Goal: Task Accomplishment & Management: Use online tool/utility

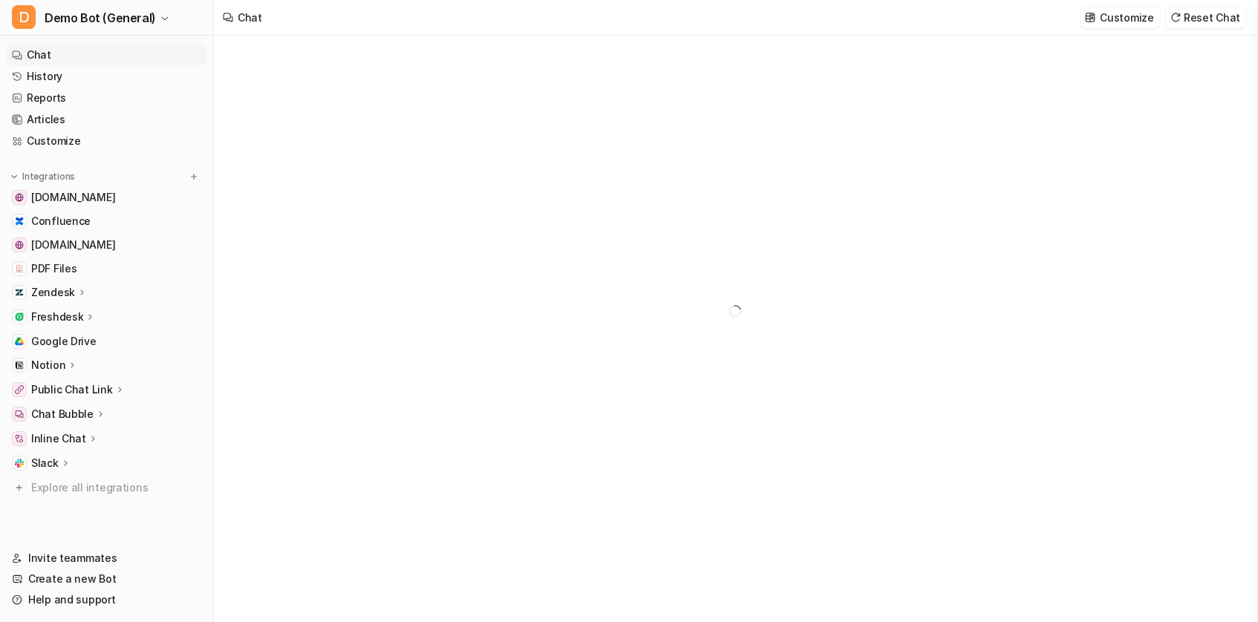
type textarea "**********"
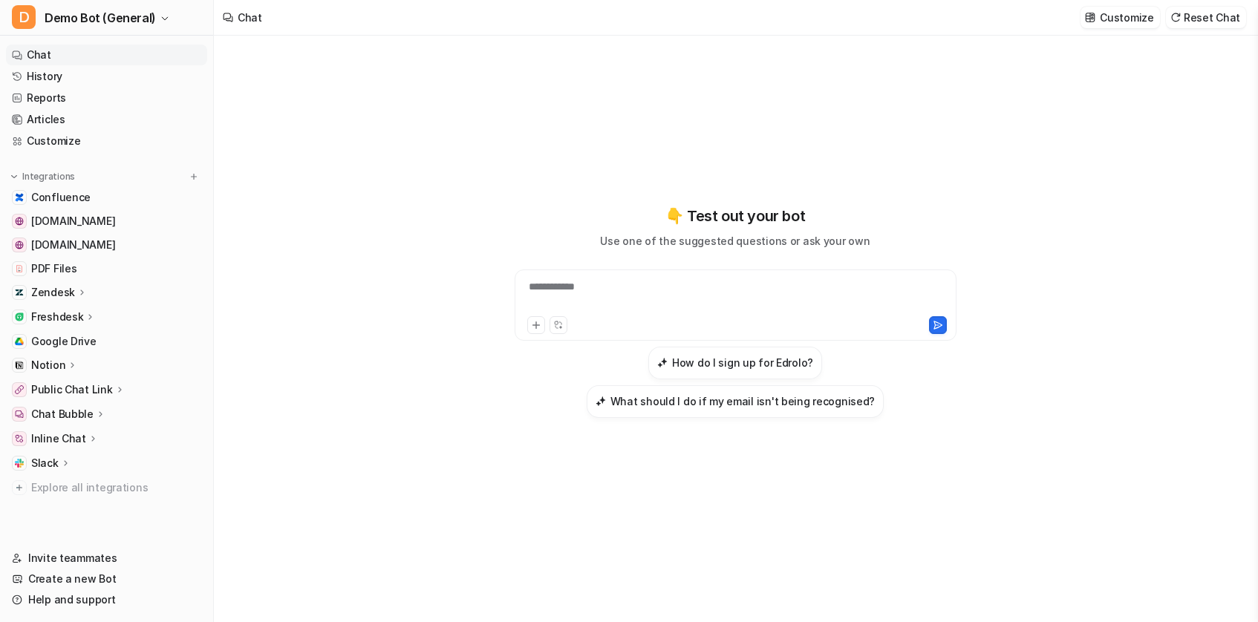
click at [63, 296] on p "Zendesk" at bounding box center [53, 292] width 44 height 15
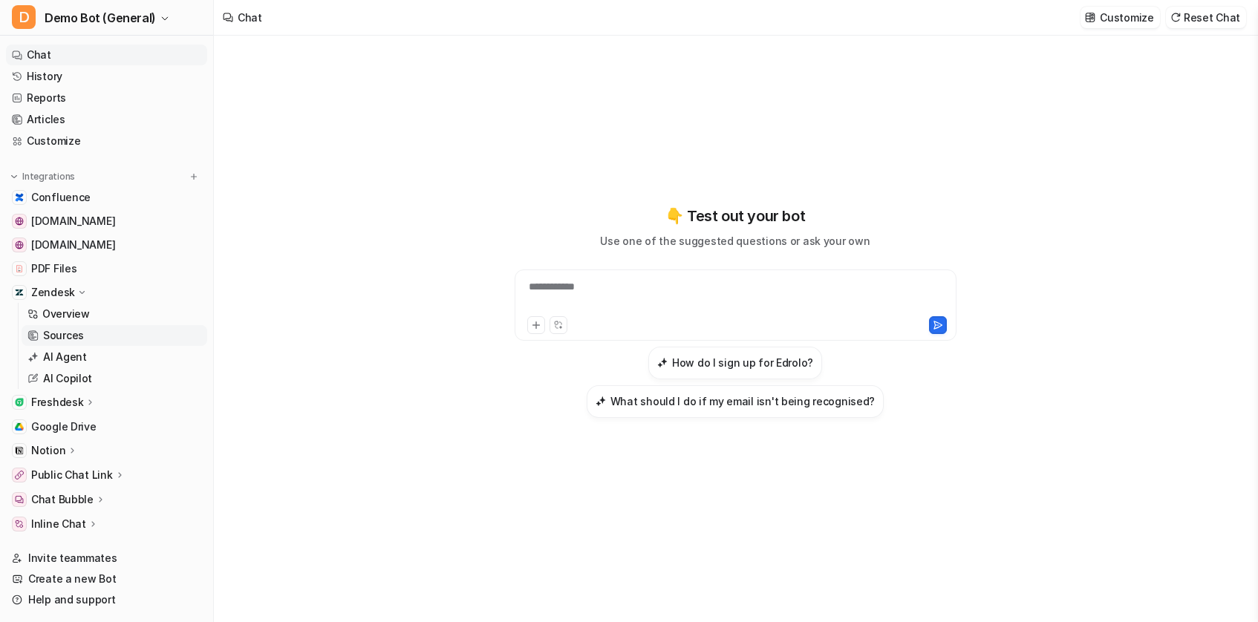
click at [93, 330] on link "Sources" at bounding box center [115, 335] width 186 height 21
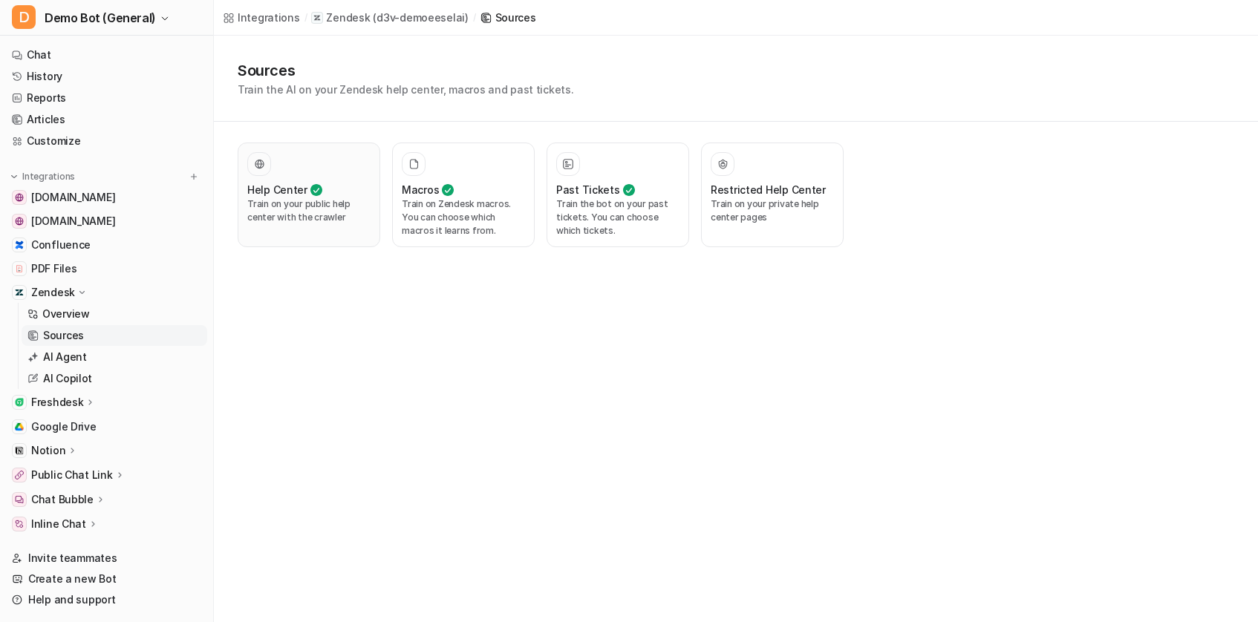
click at [335, 186] on div "Help Center" at bounding box center [308, 190] width 123 height 16
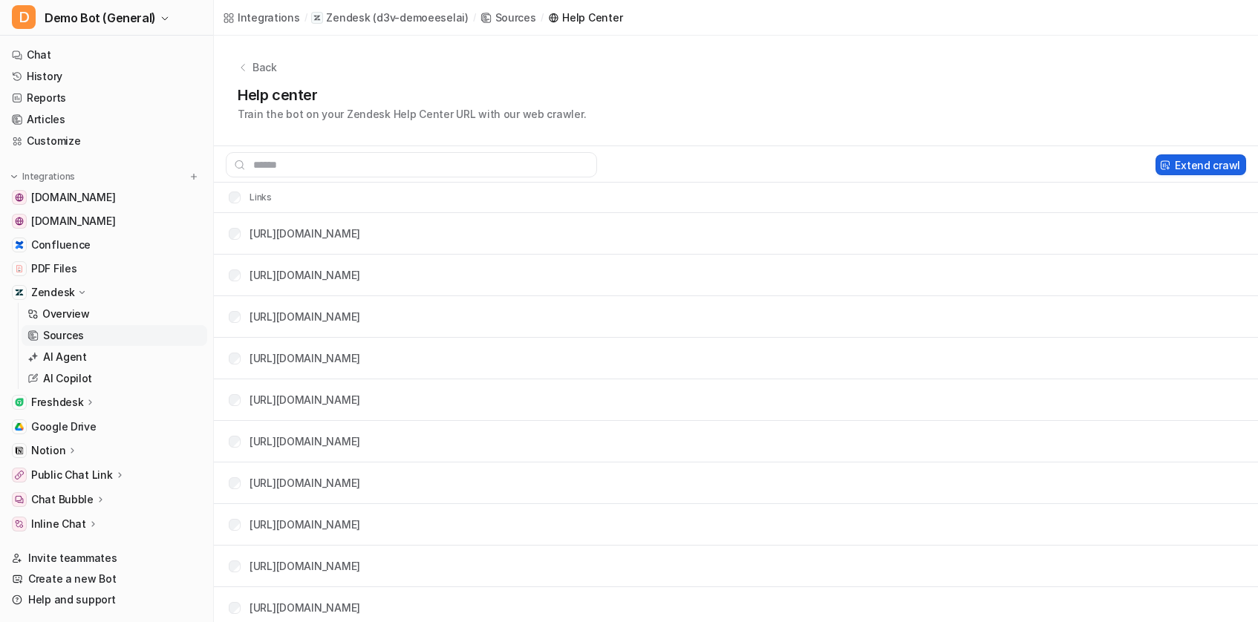
click at [1210, 163] on button "Extend crawl" at bounding box center [1200, 164] width 91 height 21
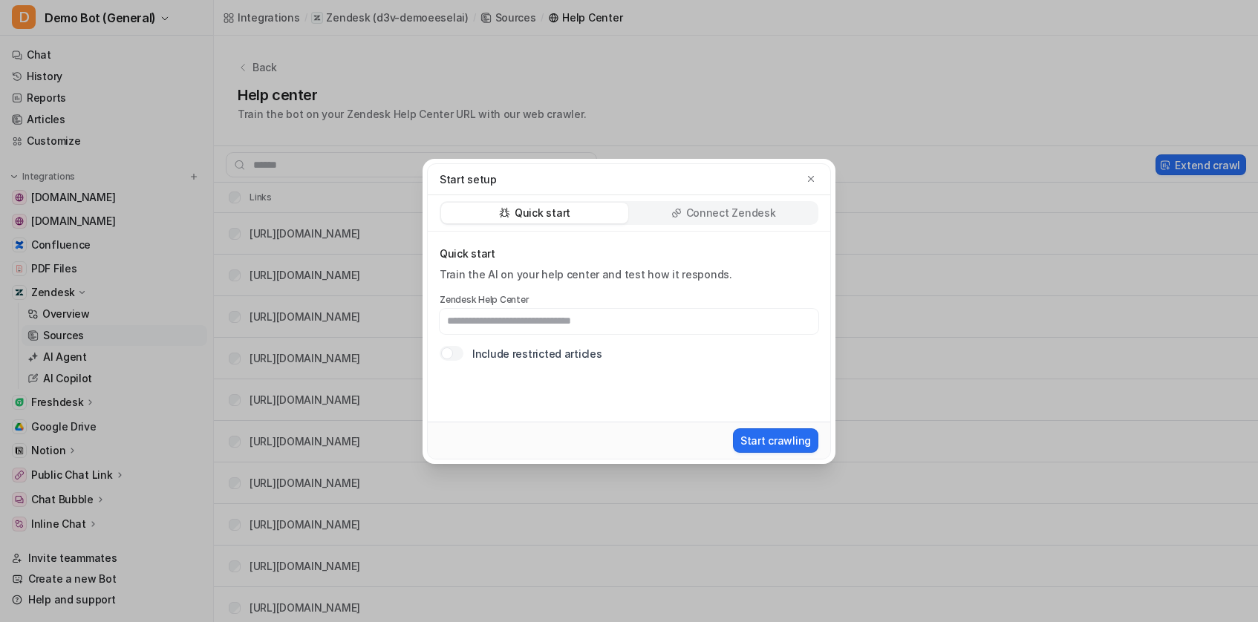
click at [777, 257] on p "Quick start" at bounding box center [629, 254] width 379 height 15
click at [777, 212] on div "Connect Zendesk" at bounding box center [723, 213] width 187 height 21
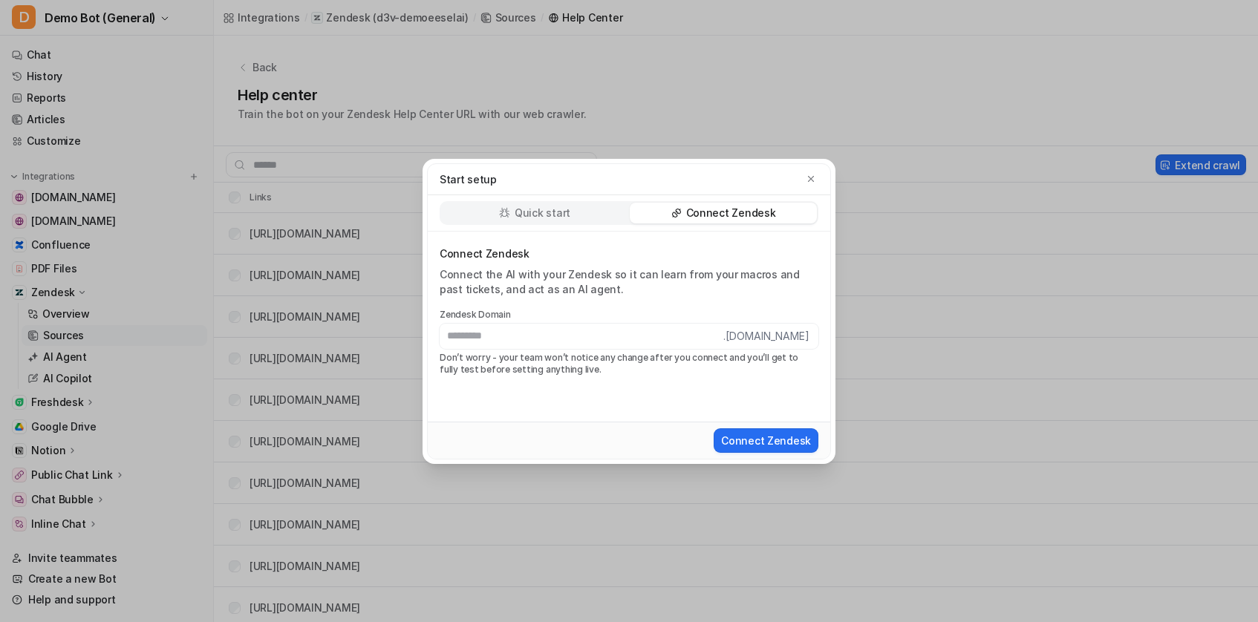
click at [601, 247] on p "Connect Zendesk" at bounding box center [629, 254] width 379 height 15
click at [564, 209] on p "Quick start" at bounding box center [543, 213] width 56 height 15
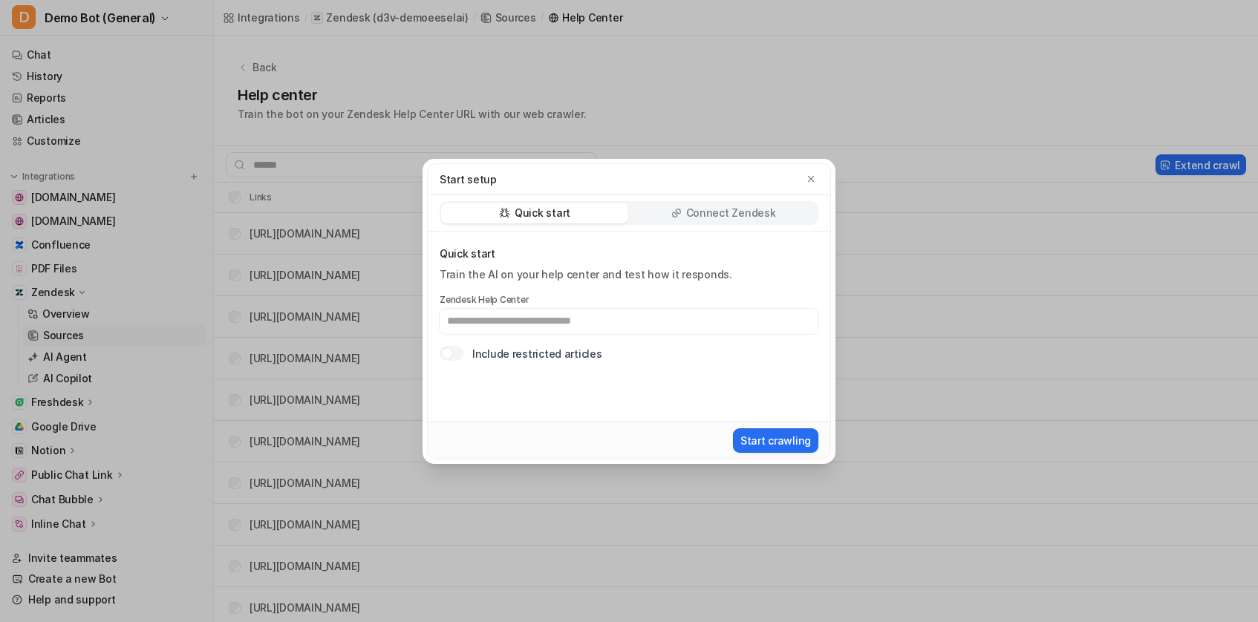
click at [584, 240] on div "Quick start Train the AI on your help center and test how it responds. Zendesk …" at bounding box center [629, 327] width 402 height 190
click at [814, 177] on icon "button" at bounding box center [811, 179] width 10 height 10
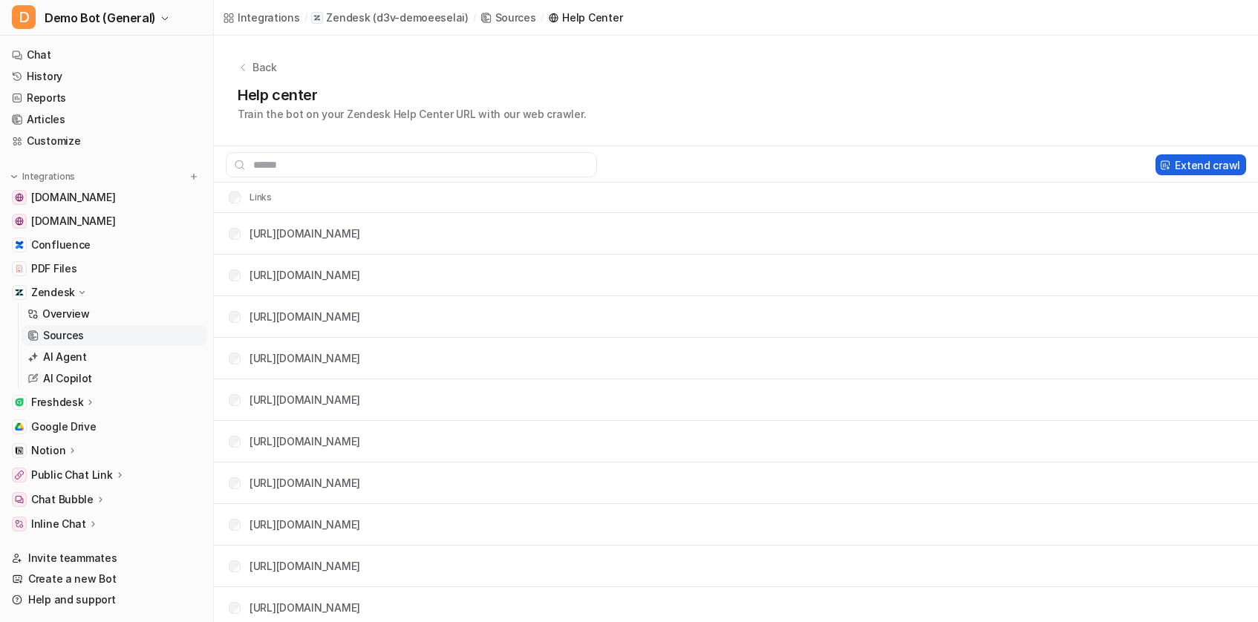
click at [1186, 166] on button "Extend crawl" at bounding box center [1200, 164] width 91 height 21
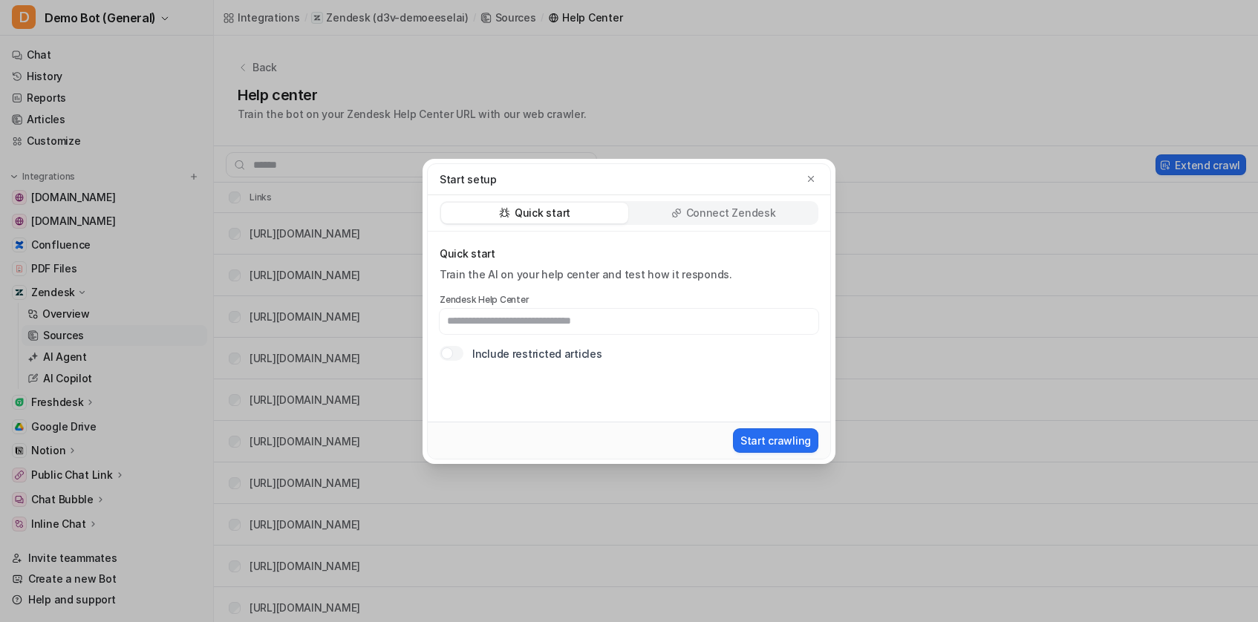
click at [584, 387] on div "Quick start Train the AI on your help center and test how it responds. Zendesk …" at bounding box center [629, 327] width 402 height 190
click at [806, 182] on icon "button" at bounding box center [811, 179] width 10 height 10
